Goal: Navigation & Orientation: Go to known website

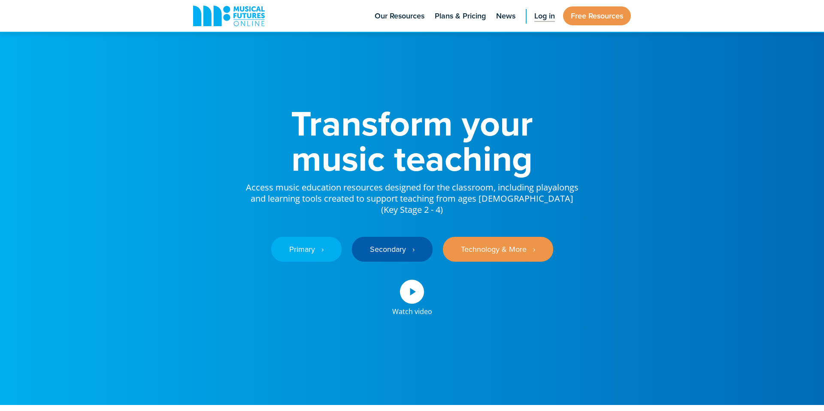
click at [544, 21] on span "Log in" at bounding box center [544, 16] width 21 height 12
click at [536, 14] on span "Log in" at bounding box center [544, 16] width 21 height 12
click at [551, 14] on span "Log in" at bounding box center [544, 16] width 21 height 12
click at [541, 12] on span "Log in" at bounding box center [544, 16] width 21 height 12
click at [534, 13] on span "Log in" at bounding box center [544, 16] width 21 height 12
